Goal: Task Accomplishment & Management: Use online tool/utility

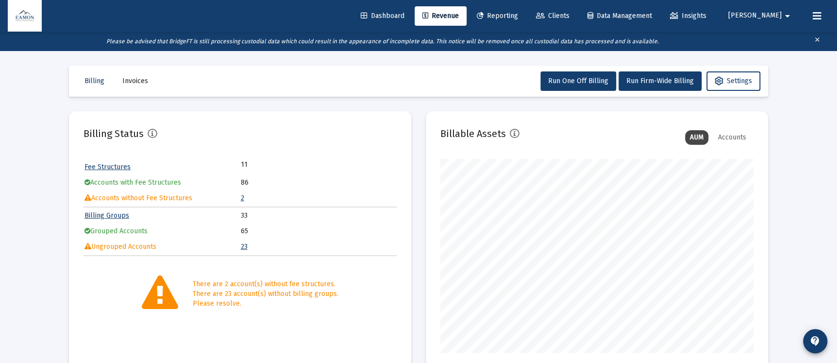
scroll to position [194, 313]
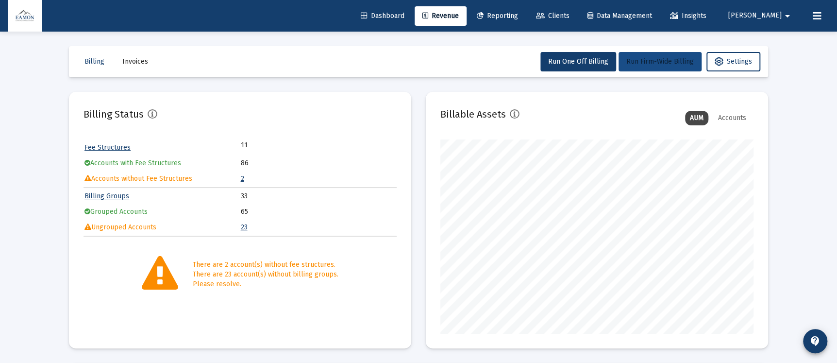
click at [641, 59] on span "Run Firm-Wide Billing" at bounding box center [659, 61] width 67 height 8
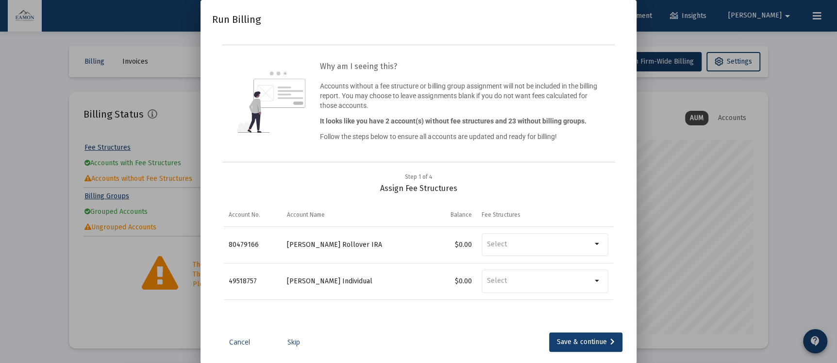
click at [297, 345] on link "Skip" at bounding box center [293, 342] width 49 height 10
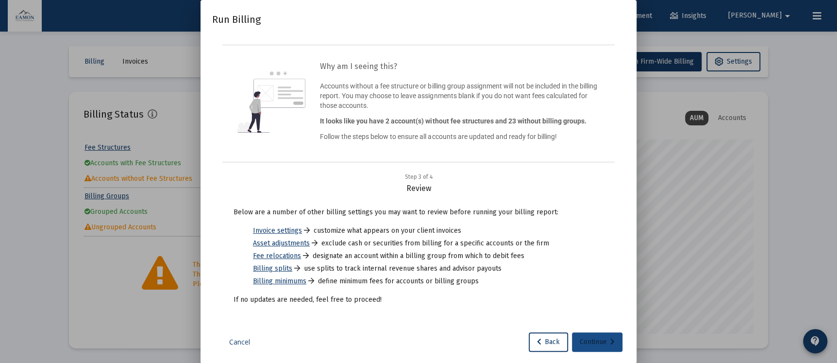
click at [589, 336] on div "Continue" at bounding box center [597, 341] width 35 height 19
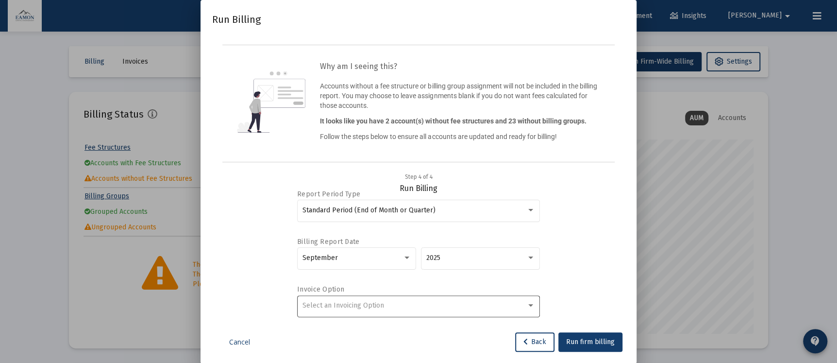
click at [371, 306] on span "Select an Invoicing Option" at bounding box center [343, 305] width 82 height 8
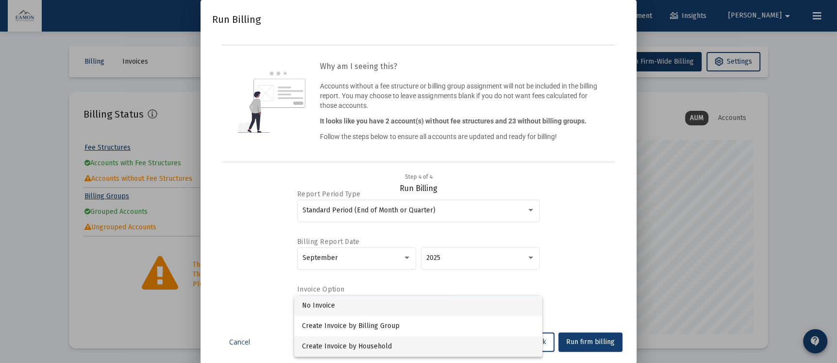
click at [353, 341] on span "Create Invoice by Household" at bounding box center [418, 346] width 233 height 20
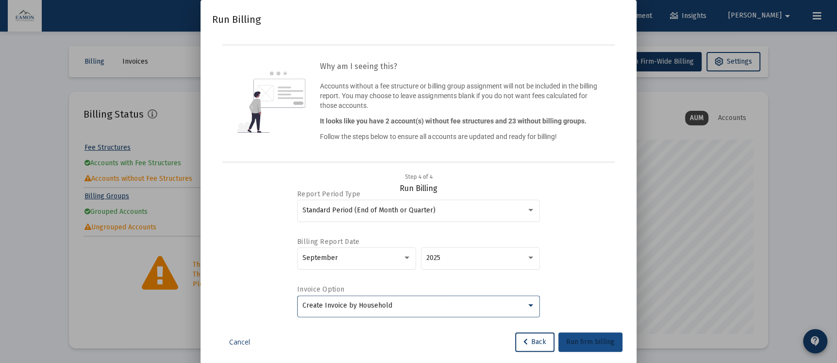
click at [607, 336] on button "Run firm billing" at bounding box center [590, 341] width 64 height 19
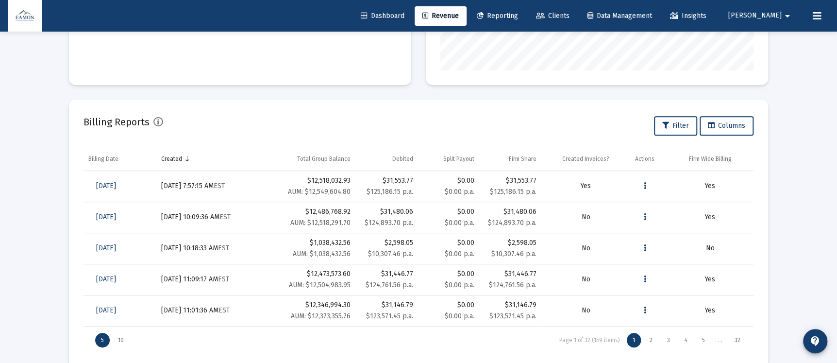
scroll to position [282, 0]
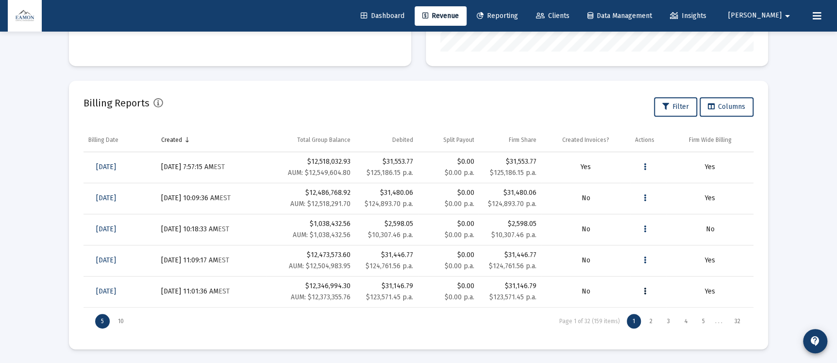
click at [644, 290] on icon "Data grid" at bounding box center [645, 291] width 2 height 12
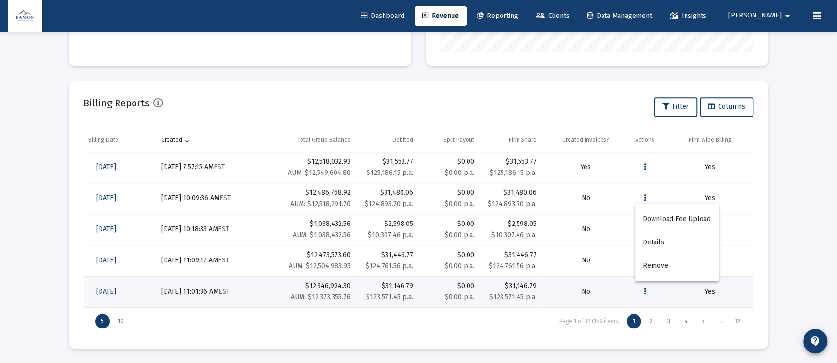
click at [329, 333] on div at bounding box center [418, 181] width 837 height 363
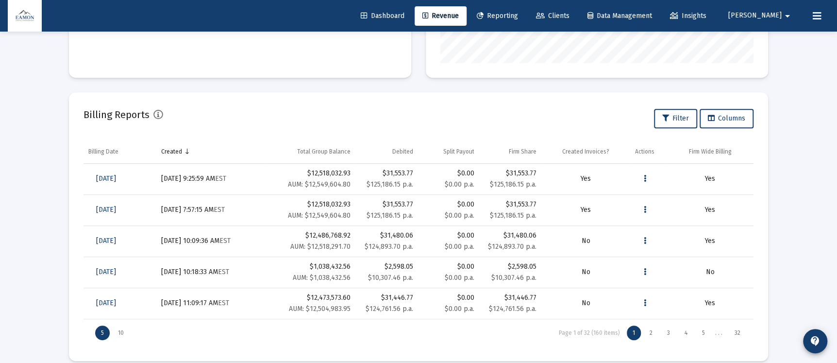
scroll to position [282, 0]
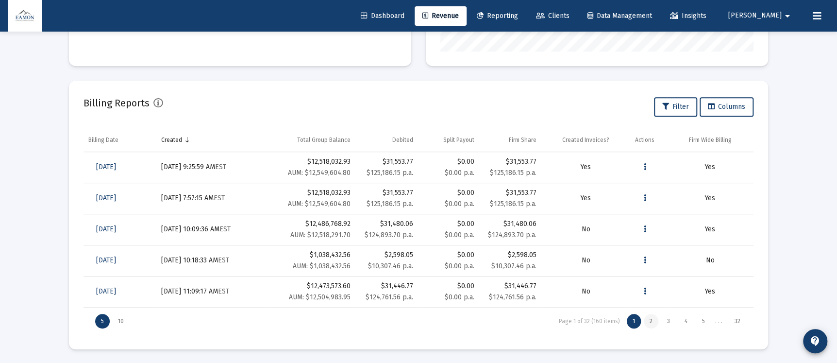
click at [650, 314] on div "2" at bounding box center [651, 321] width 15 height 15
click at [633, 318] on div "1" at bounding box center [634, 321] width 14 height 15
click at [650, 318] on div "2" at bounding box center [651, 321] width 15 height 15
click at [633, 318] on div "1" at bounding box center [634, 321] width 14 height 15
click at [644, 228] on icon "Data grid" at bounding box center [645, 229] width 2 height 12
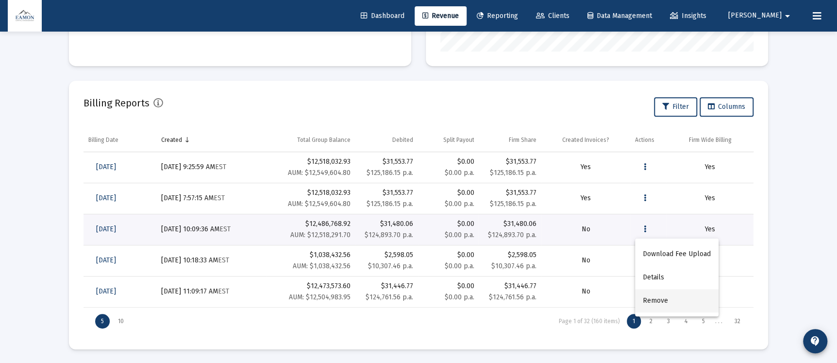
click at [656, 298] on button "Remove" at bounding box center [677, 300] width 84 height 23
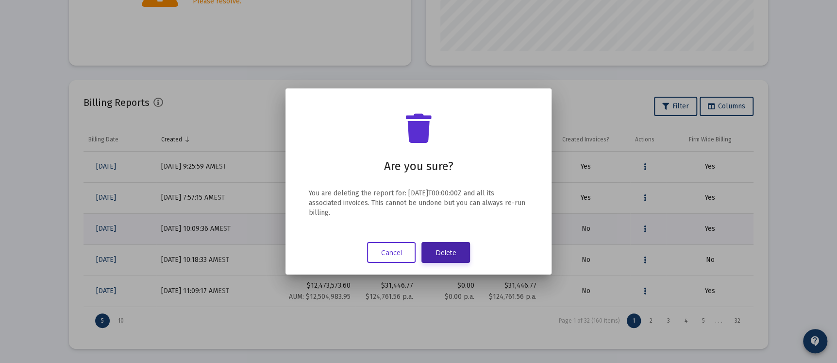
click at [457, 247] on button "Delete" at bounding box center [445, 252] width 49 height 21
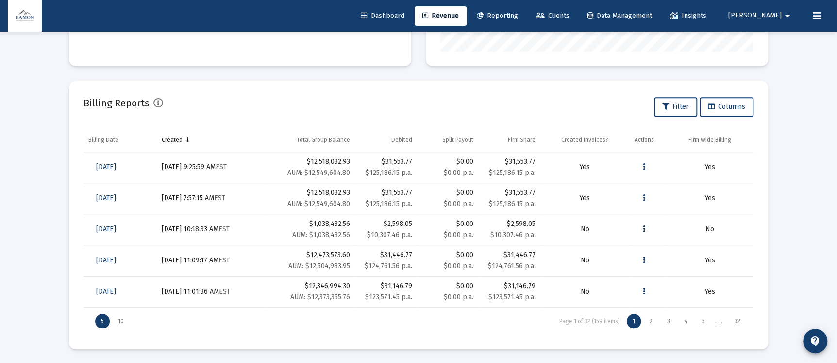
click at [640, 226] on button "Data grid" at bounding box center [644, 228] width 19 height 19
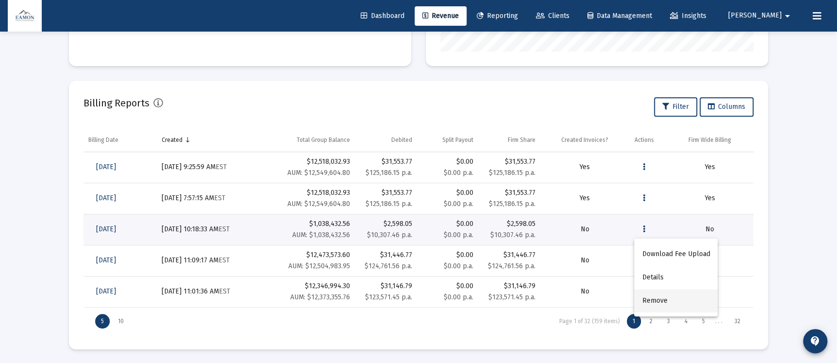
click at [654, 293] on button "Remove" at bounding box center [676, 300] width 84 height 23
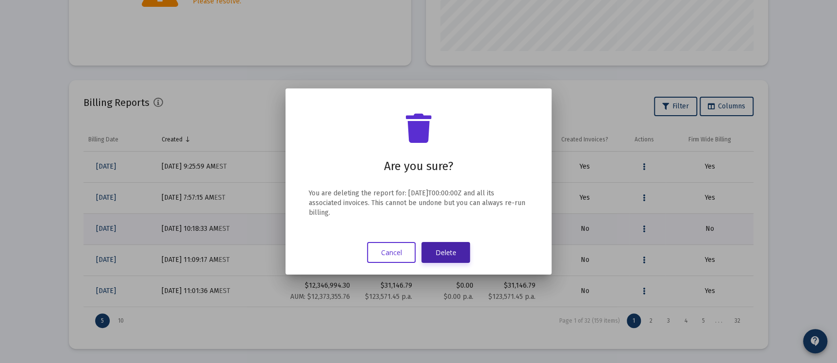
click at [449, 245] on button "Delete" at bounding box center [445, 252] width 49 height 21
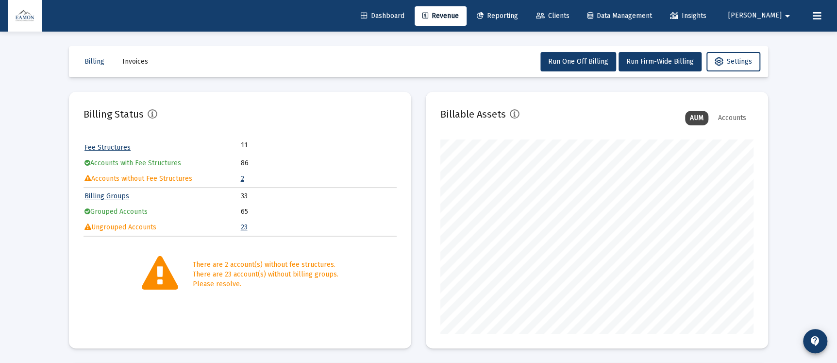
scroll to position [282, 0]
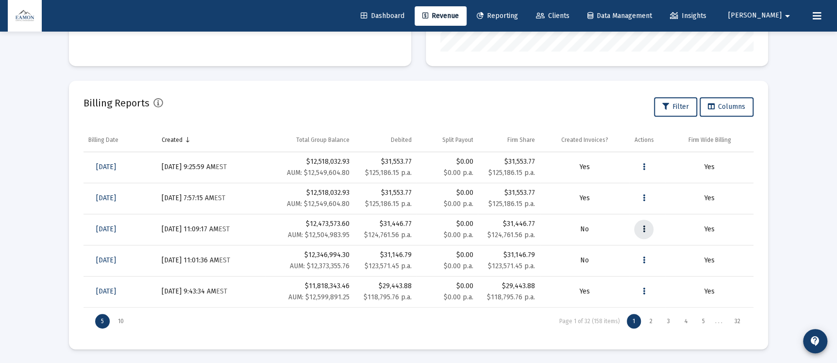
click at [643, 227] on icon "Data grid" at bounding box center [644, 229] width 2 height 12
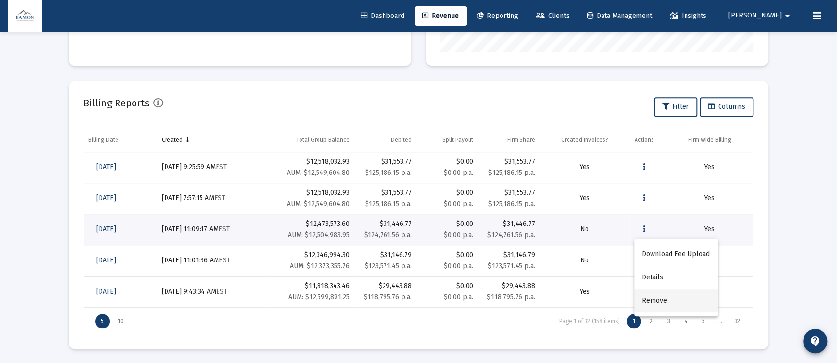
click at [648, 299] on button "Remove" at bounding box center [676, 300] width 84 height 23
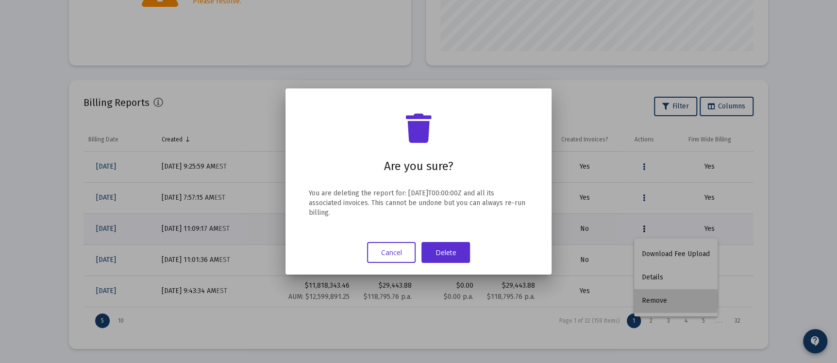
scroll to position [0, 0]
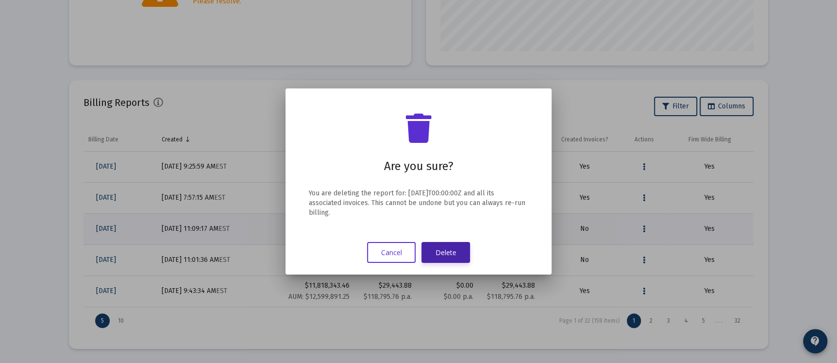
click at [451, 252] on button "Delete" at bounding box center [445, 252] width 49 height 21
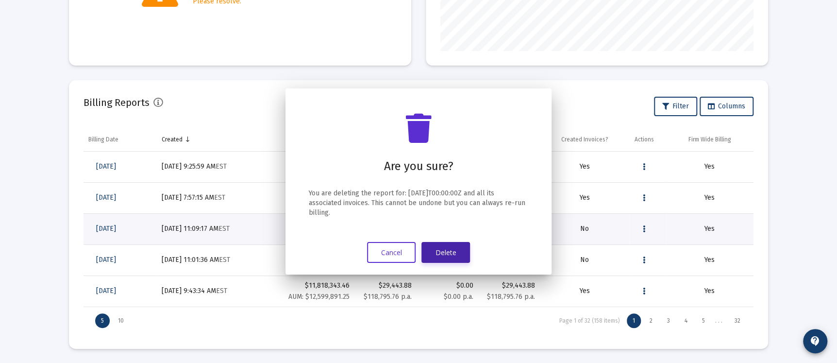
scroll to position [282, 0]
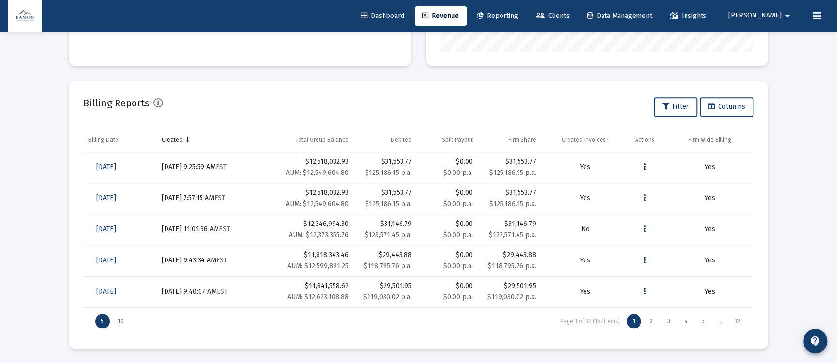
click at [645, 168] on button "Data grid" at bounding box center [644, 166] width 19 height 19
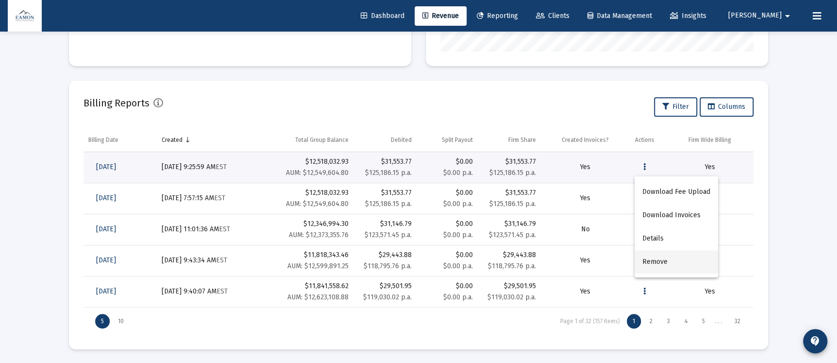
click at [654, 257] on button "Remove" at bounding box center [677, 261] width 84 height 23
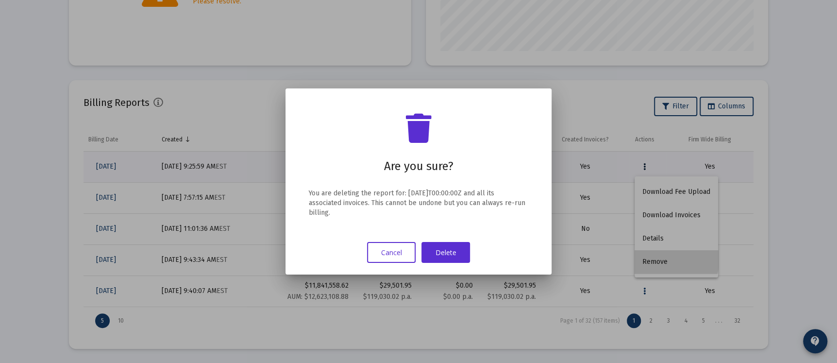
scroll to position [0, 0]
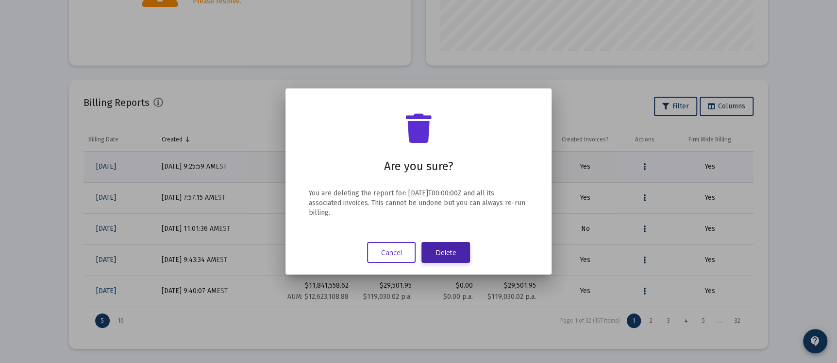
click at [451, 253] on button "Delete" at bounding box center [445, 252] width 49 height 21
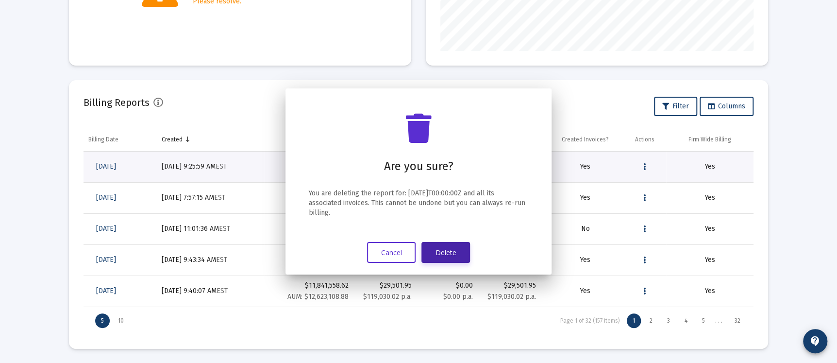
scroll to position [282, 0]
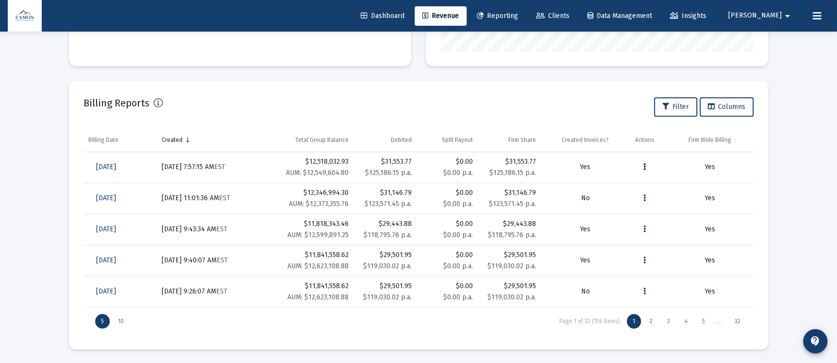
click at [647, 163] on button "Data grid" at bounding box center [644, 166] width 19 height 19
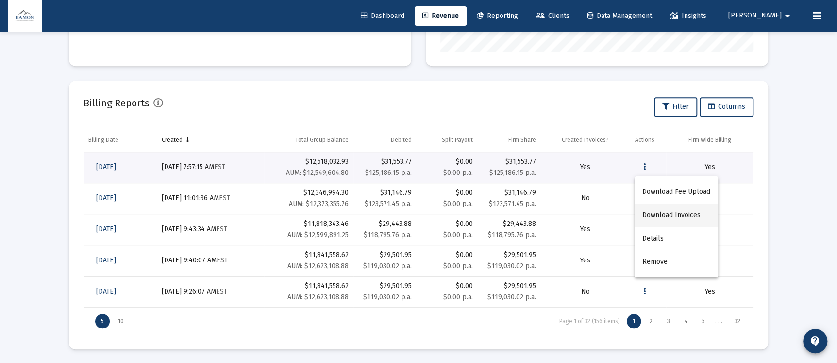
click at [662, 211] on button "Download Invoices" at bounding box center [677, 214] width 84 height 23
